Goal: Check status: Check status

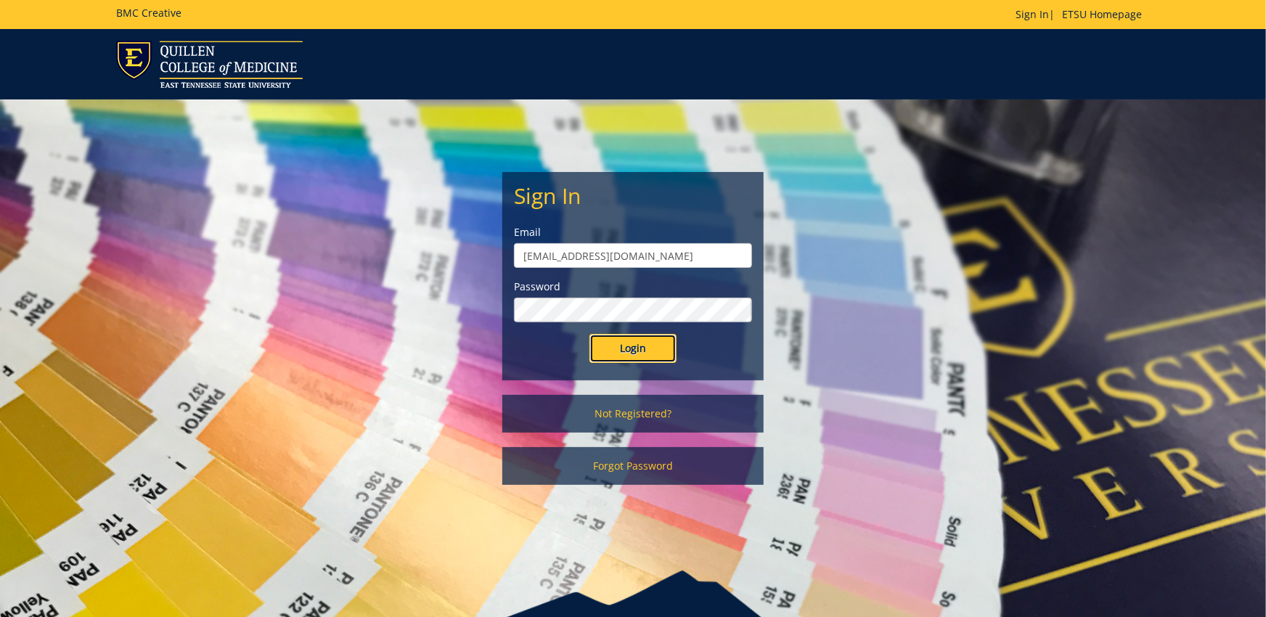
click at [627, 338] on input "Login" at bounding box center [633, 348] width 87 height 29
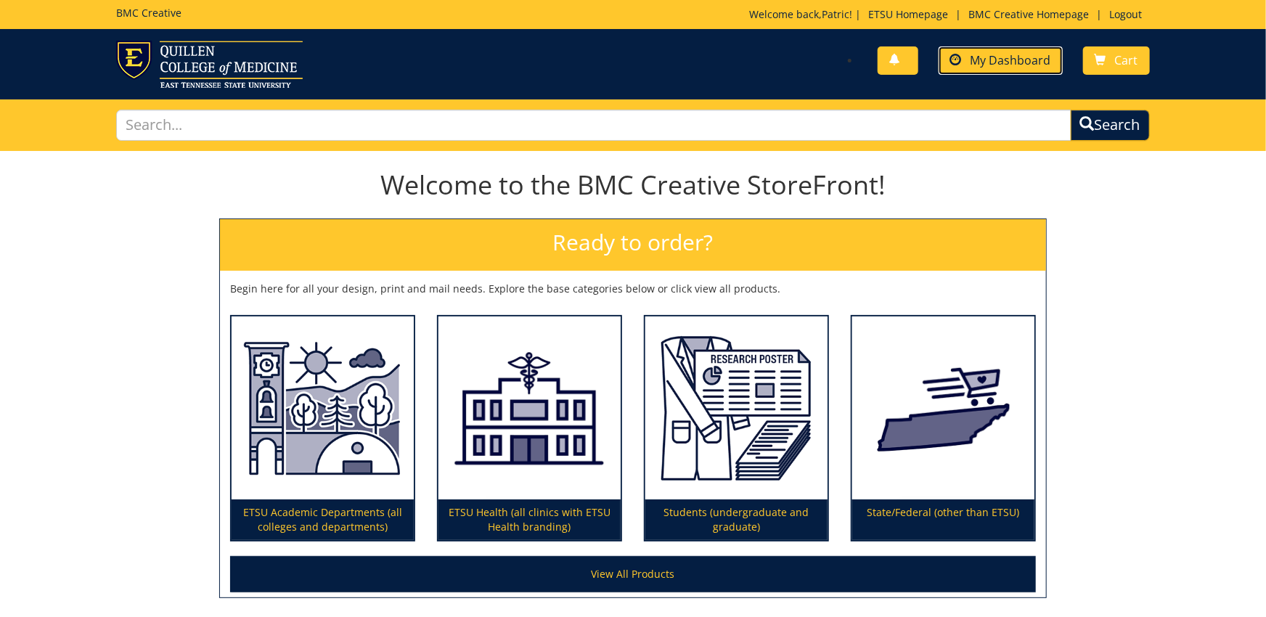
click at [1024, 53] on span "My Dashboard" at bounding box center [1011, 60] width 81 height 16
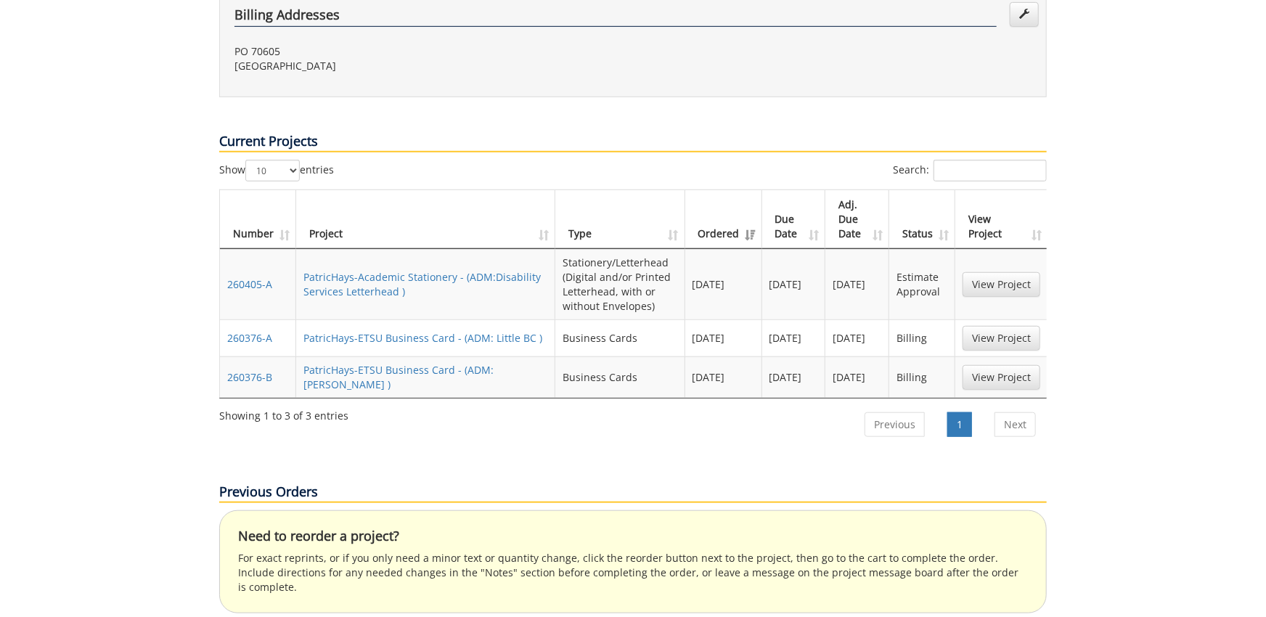
scroll to position [479, 0]
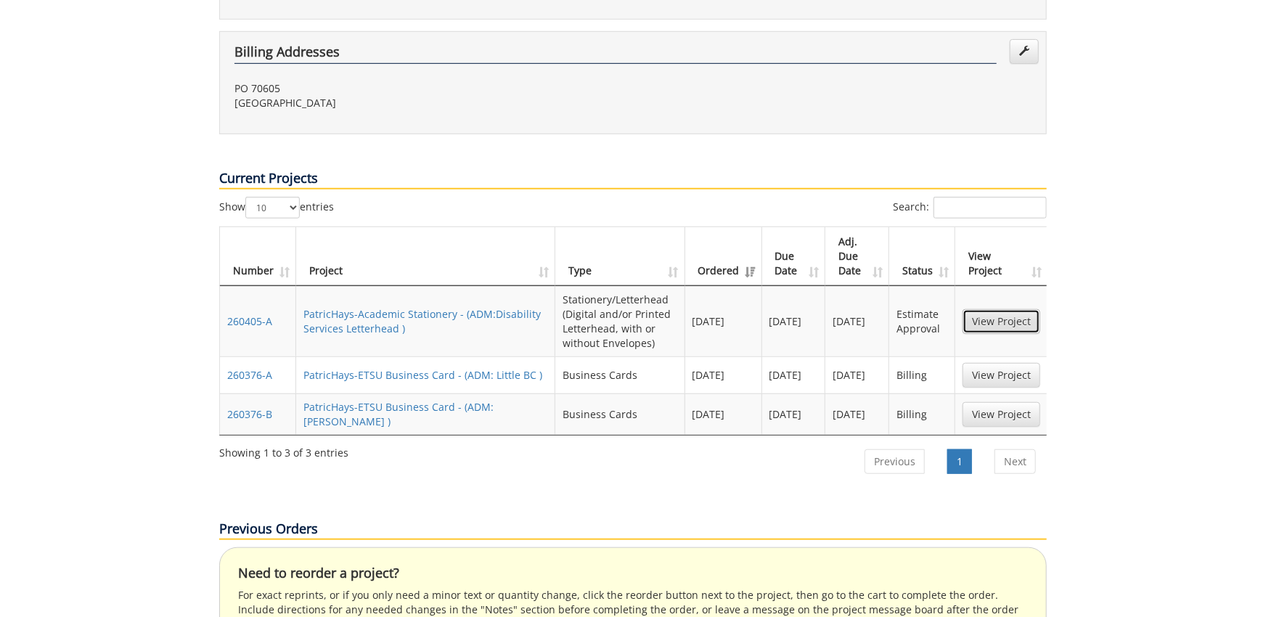
click at [994, 309] on link "View Project" at bounding box center [1002, 321] width 78 height 25
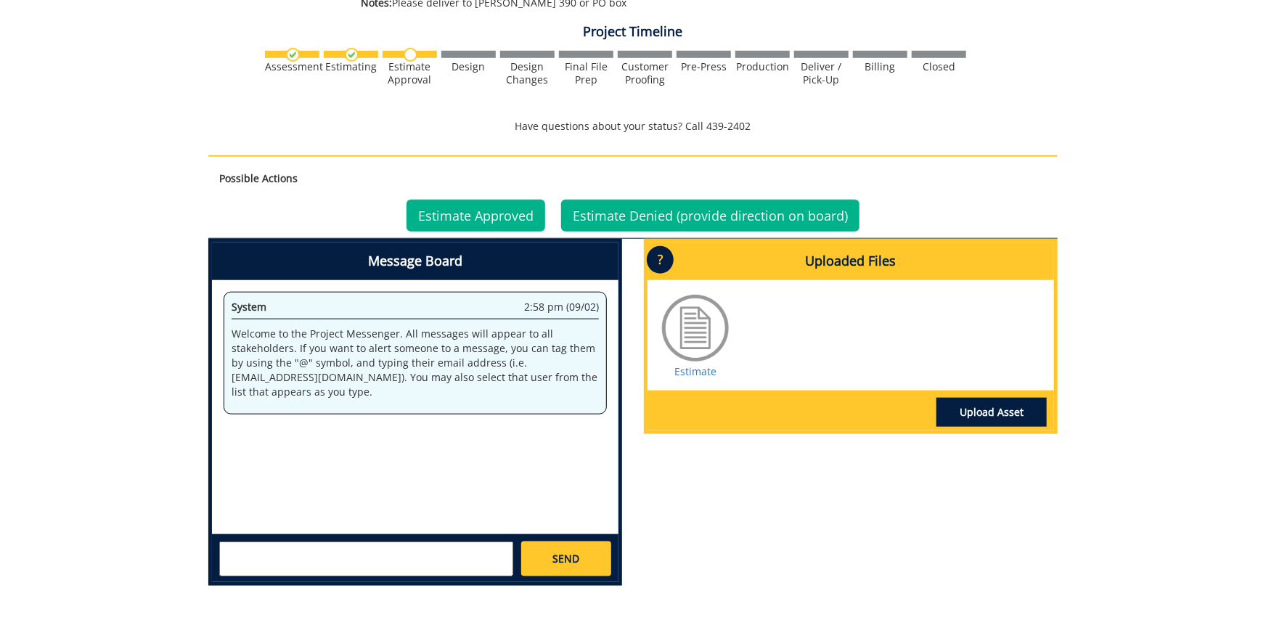
scroll to position [719, 0]
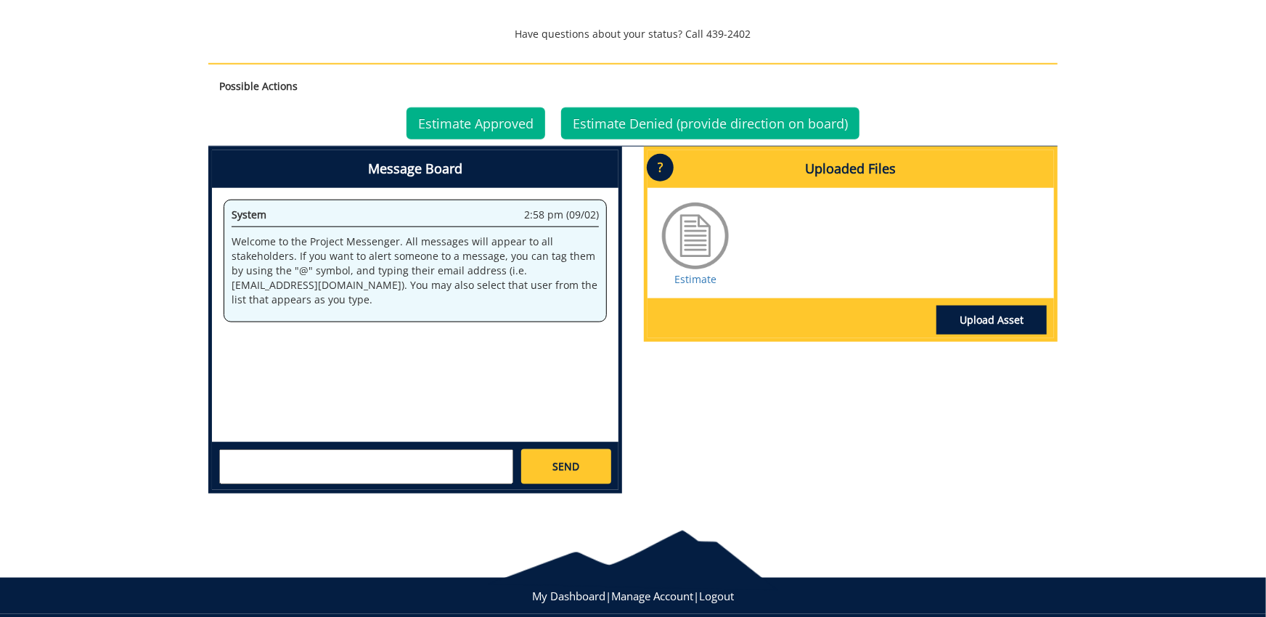
click at [697, 264] on div at bounding box center [695, 236] width 73 height 73
click at [697, 272] on div "Estimate" at bounding box center [695, 243] width 73 height 87
click at [697, 275] on link "Estimate" at bounding box center [696, 279] width 42 height 14
click at [468, 129] on link "Estimate Approved" at bounding box center [476, 123] width 139 height 32
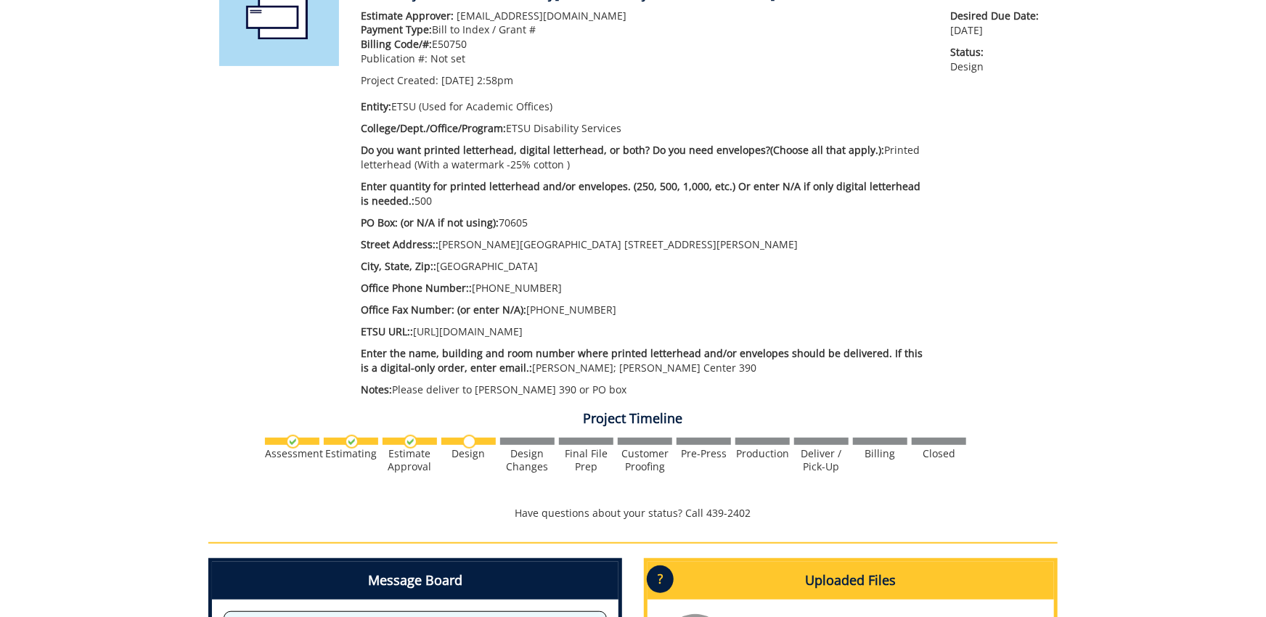
scroll to position [160, 0]
